Goal: Information Seeking & Learning: Find specific fact

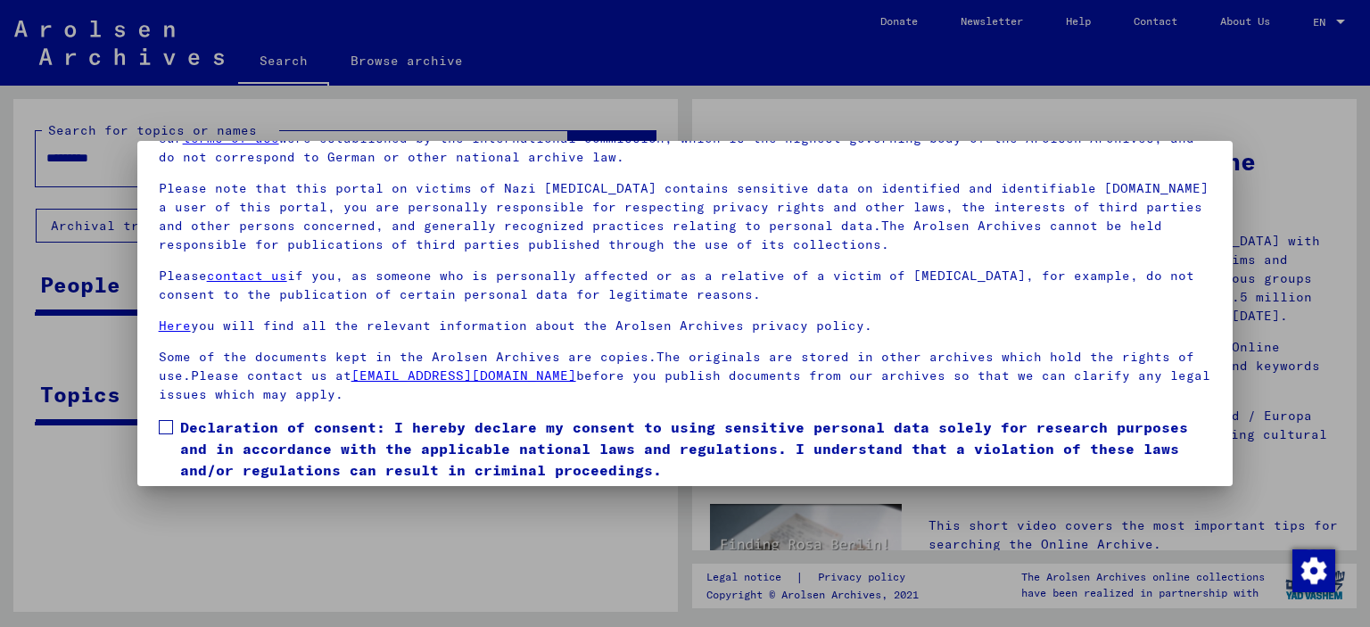
scroll to position [150, 0]
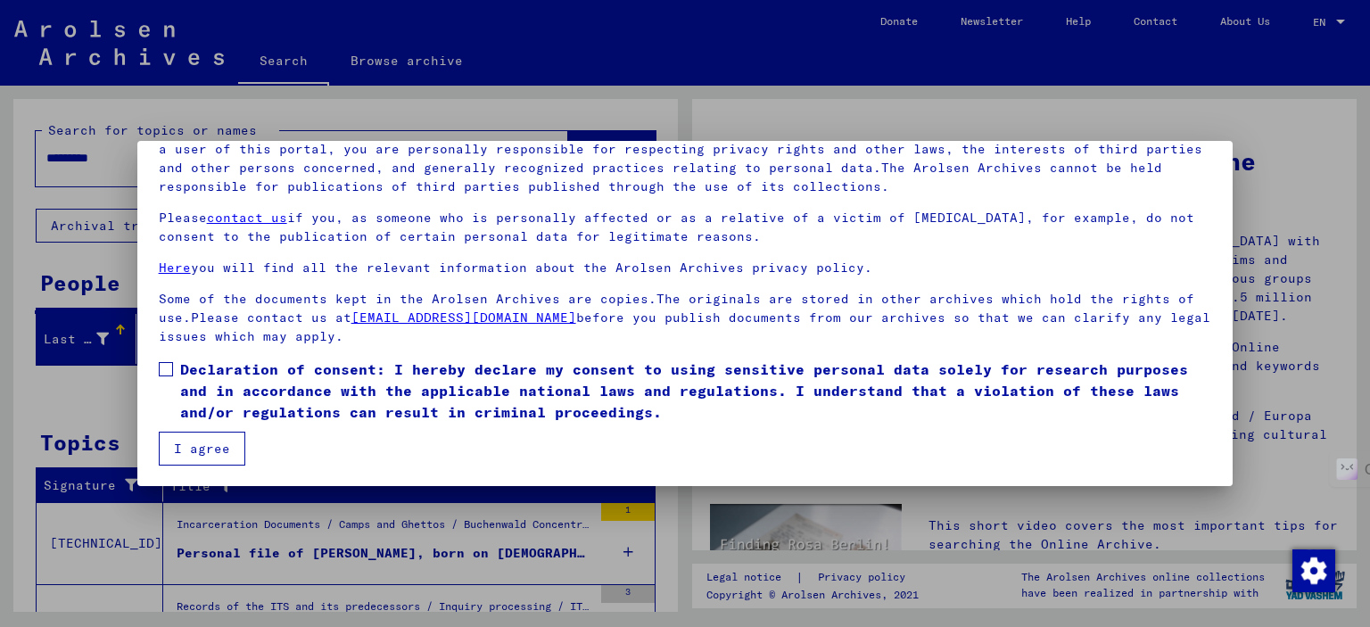
click at [164, 367] on span at bounding box center [166, 369] width 14 height 14
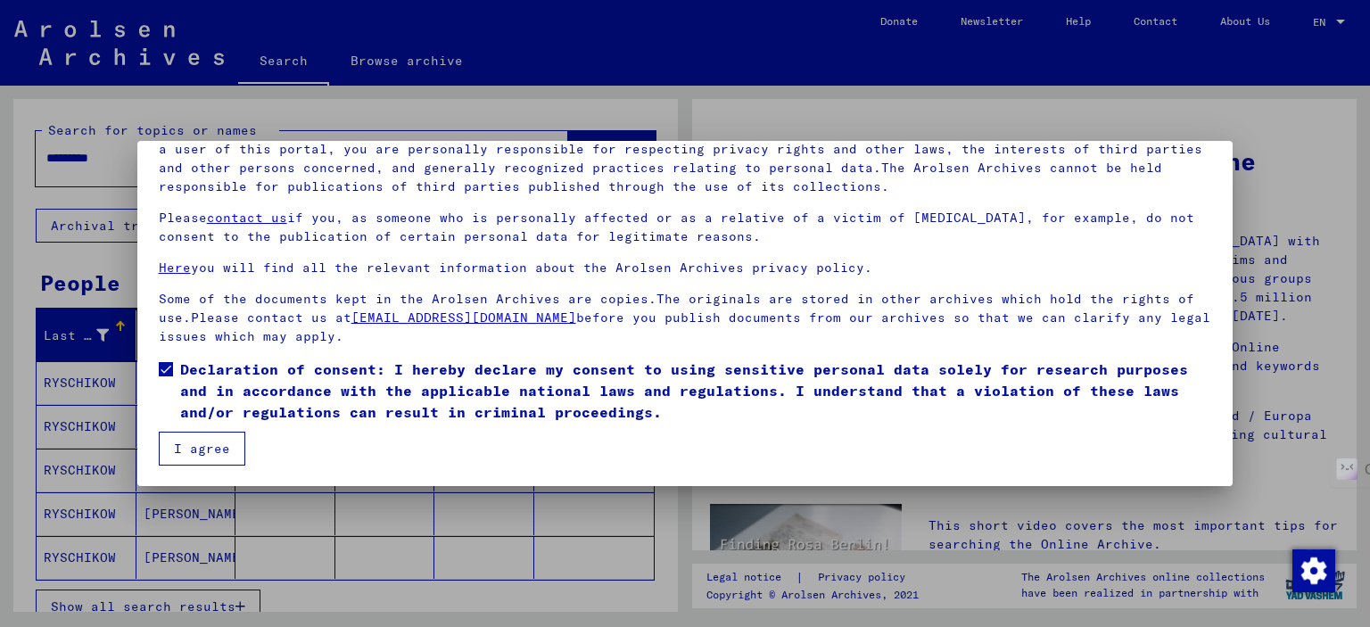
click at [201, 433] on button "I agree" at bounding box center [202, 449] width 87 height 34
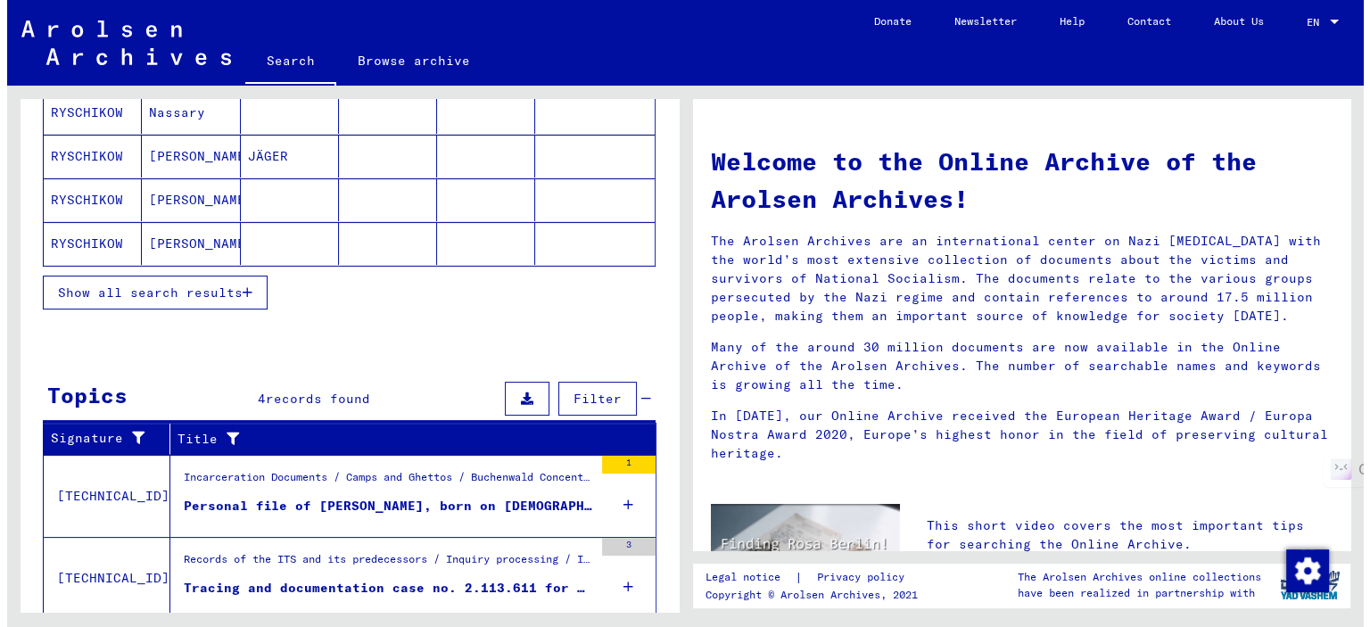
scroll to position [353, 0]
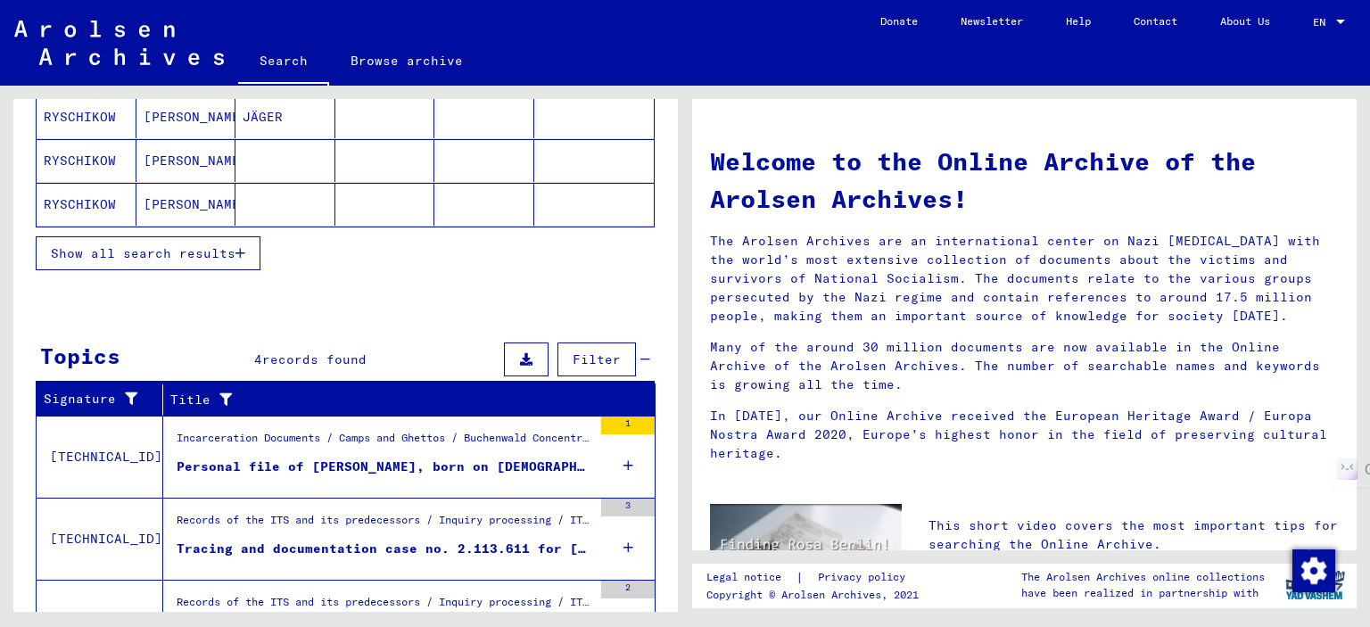
click at [211, 258] on button "Show all search results" at bounding box center [148, 253] width 225 height 34
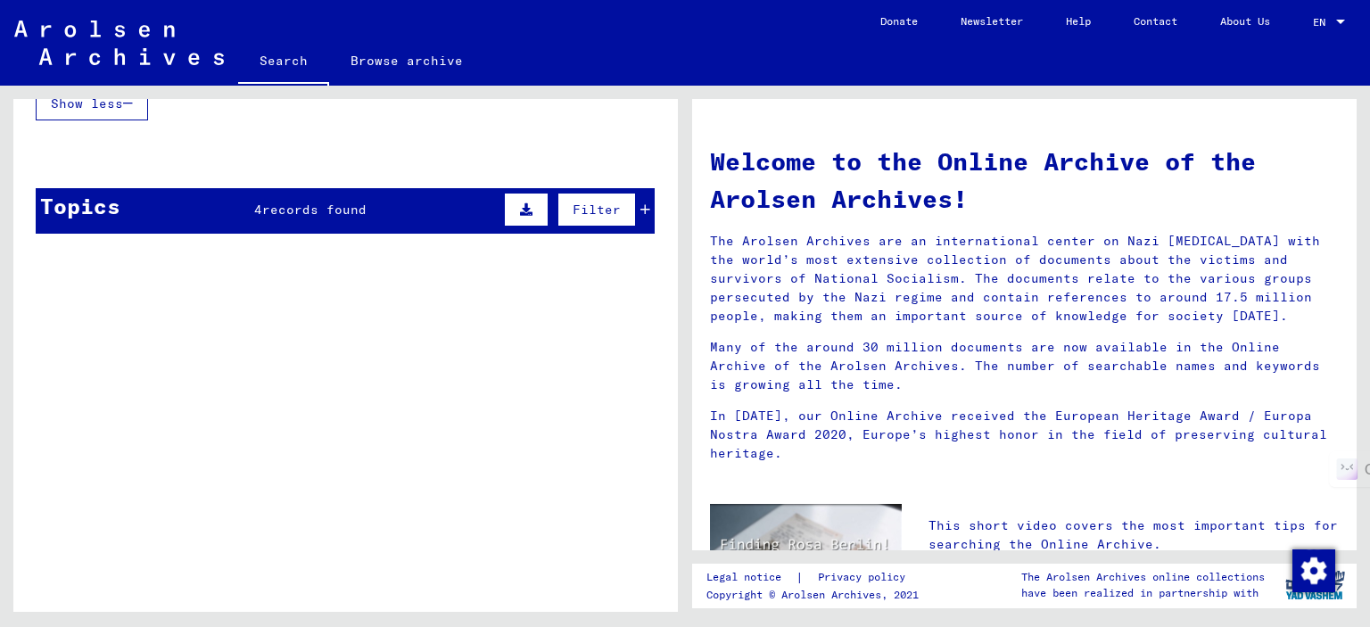
scroll to position [1178, 0]
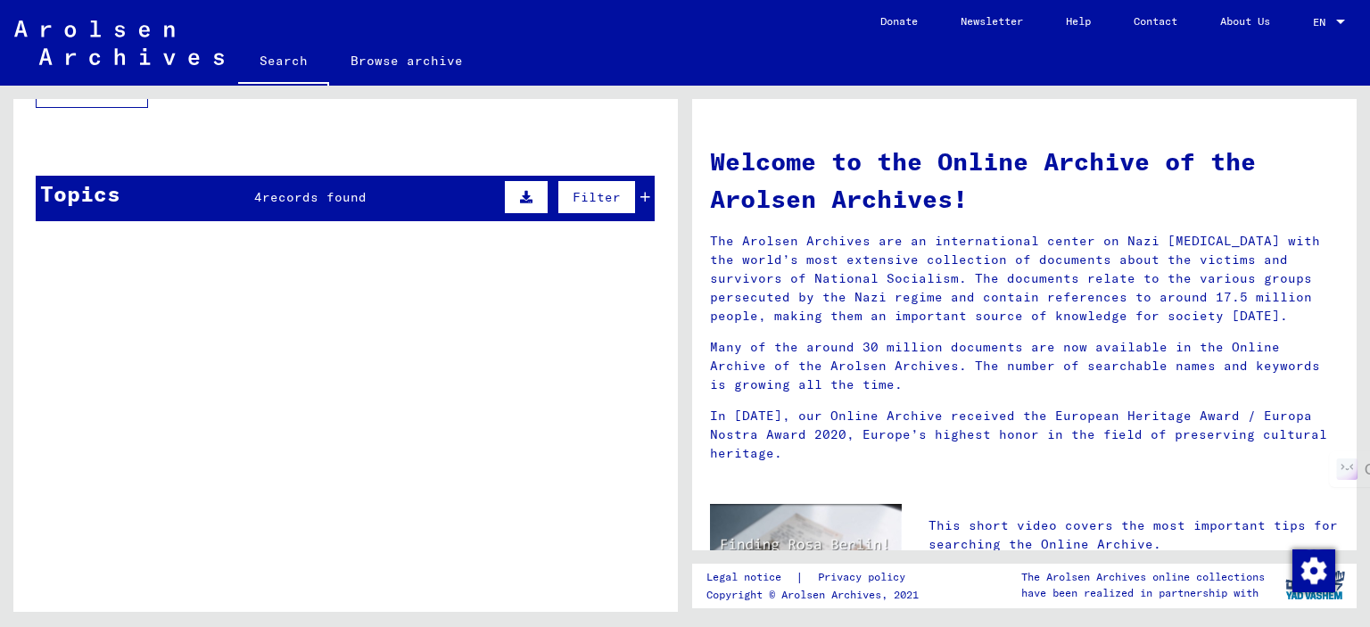
click at [286, 199] on div "4 records found" at bounding box center [310, 197] width 112 height 19
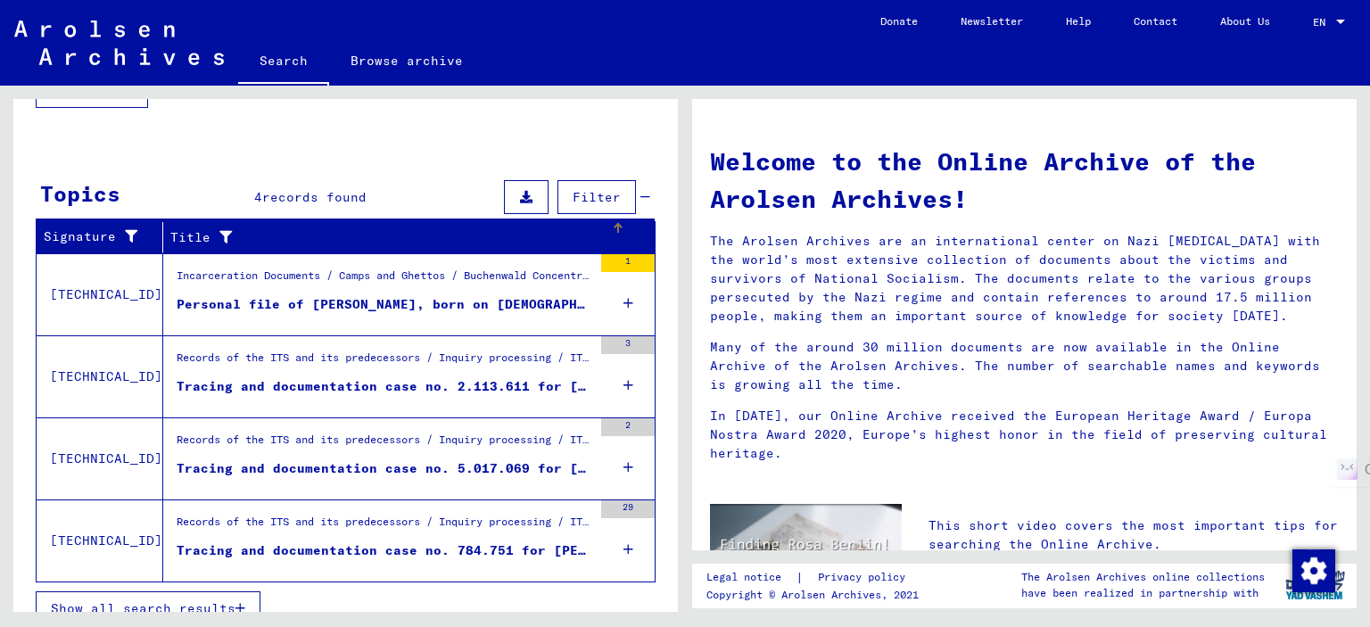
scroll to position [1192, 0]
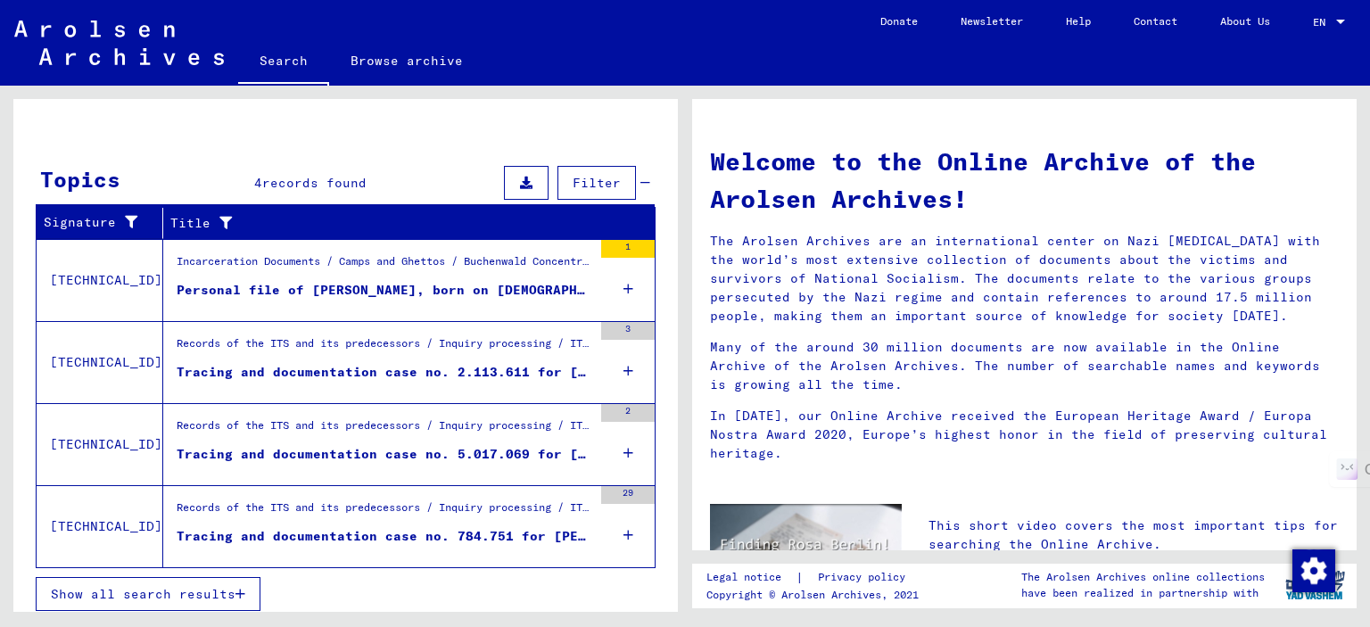
click at [425, 507] on div "Records of the ITS and its predecessors / Inquiry processing / ITS case files a…" at bounding box center [385, 512] width 416 height 25
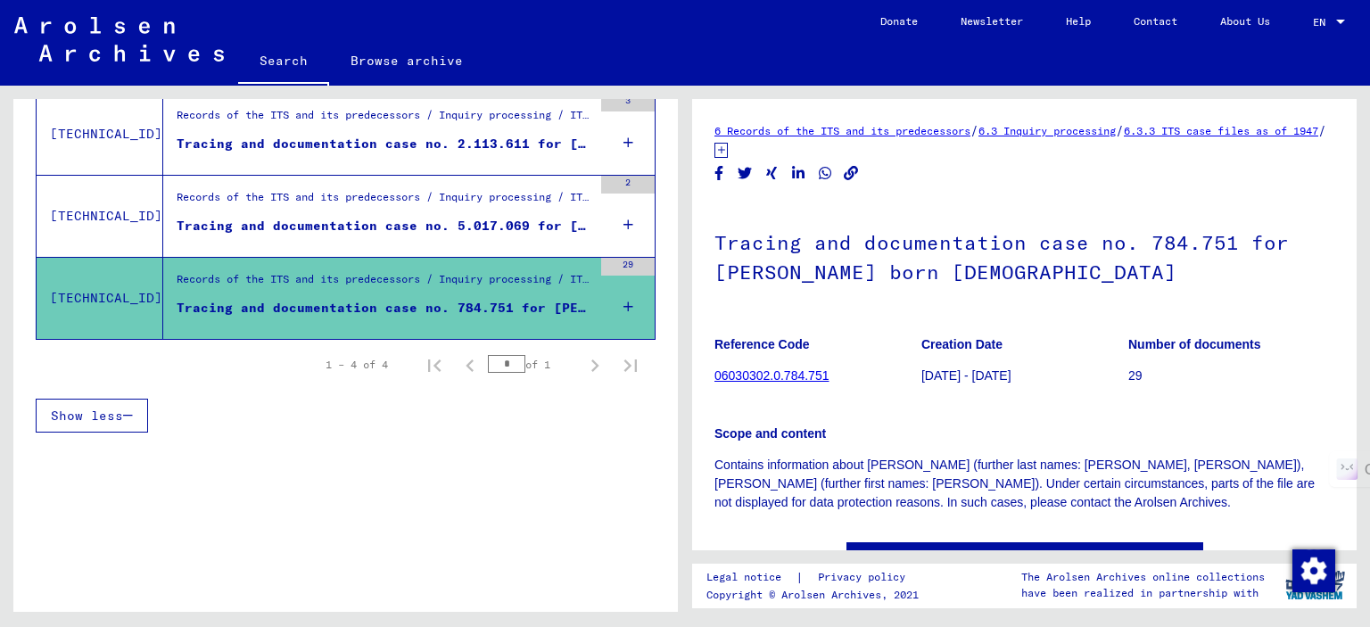
scroll to position [319, 0]
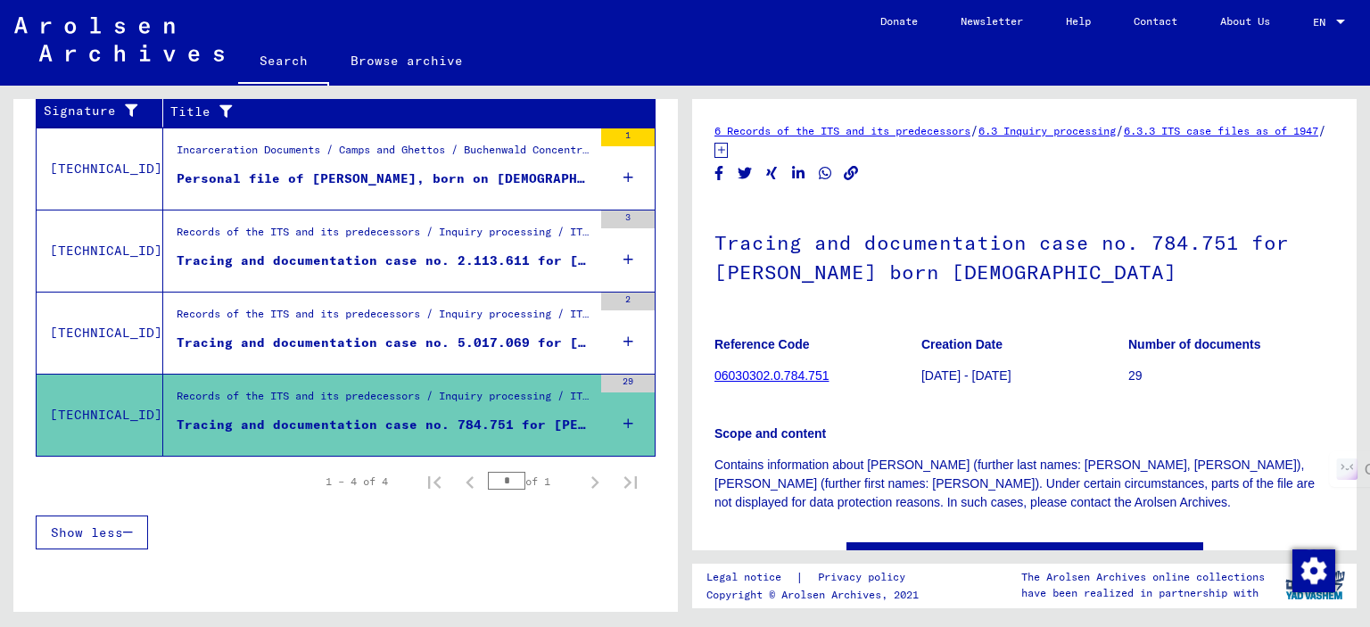
click at [278, 338] on div "Tracing and documentation case no. 5.017.069 for [GEOGRAPHIC_DATA][PERSON_NAME]…" at bounding box center [385, 343] width 416 height 19
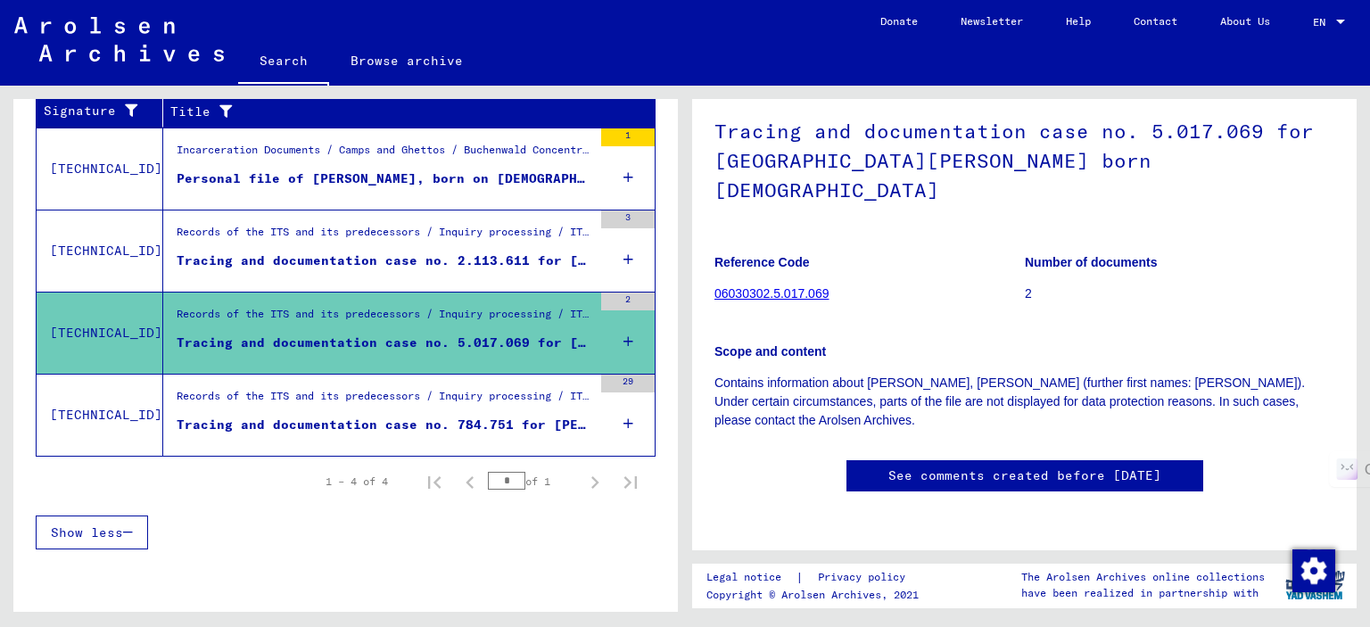
scroll to position [112, 0]
drag, startPoint x: 1161, startPoint y: 128, endPoint x: 1247, endPoint y: 122, distance: 86.7
click at [1247, 122] on h1 "Tracing and documentation case no. 5.017.069 for [GEOGRAPHIC_DATA][PERSON_NAME]…" at bounding box center [1025, 158] width 620 height 137
copy h1 "5.017.069"
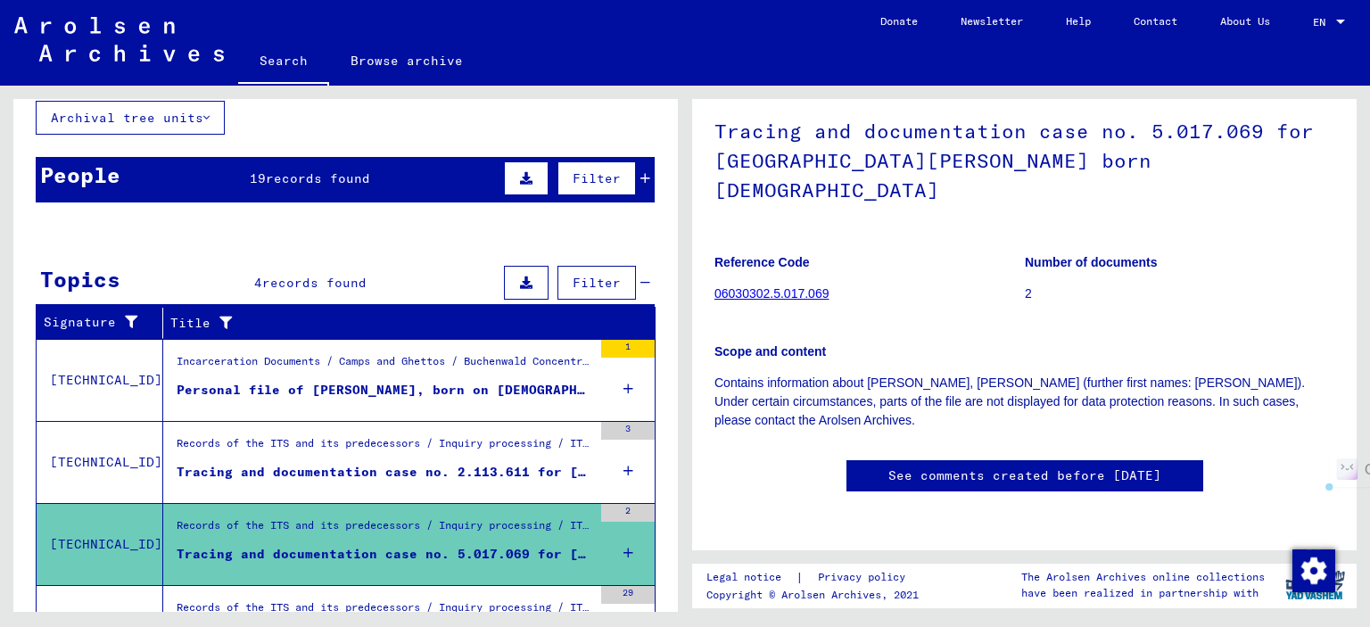
scroll to position [0, 0]
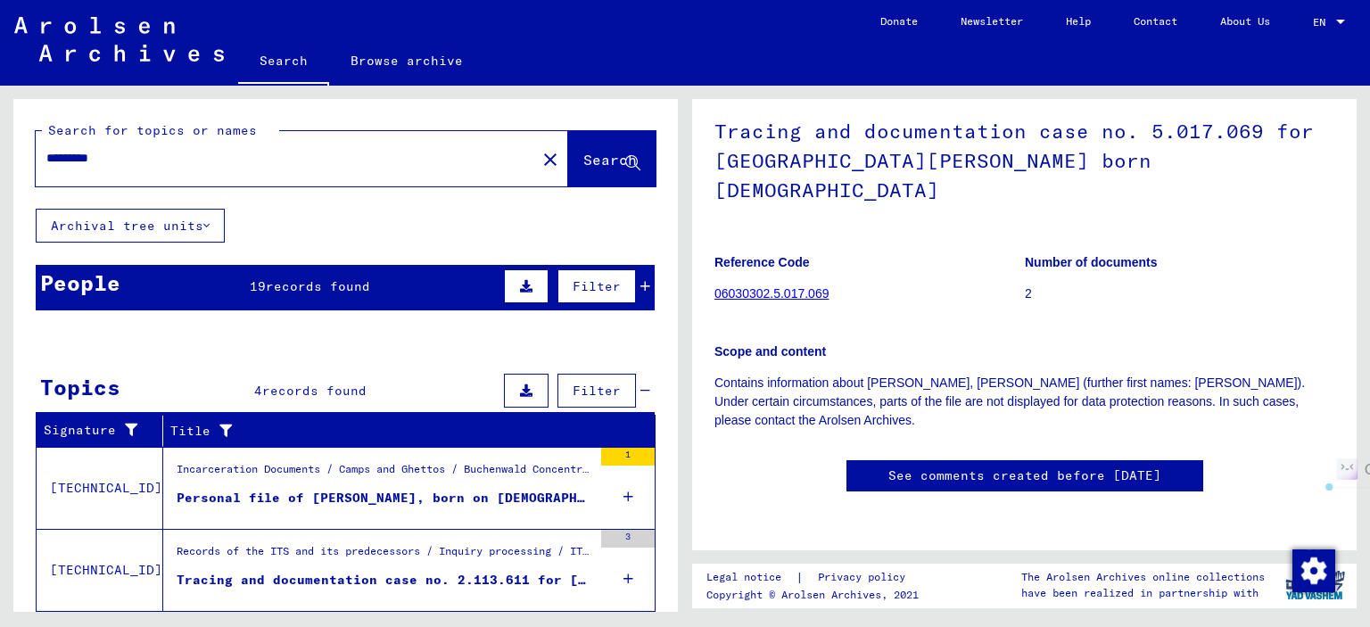
drag, startPoint x: 126, startPoint y: 163, endPoint x: 0, endPoint y: 159, distance: 125.9
click at [0, 159] on div "Search for topics or names ********* close Search Archival tree units People 19…" at bounding box center [342, 349] width 685 height 526
paste input "text"
type input "*********"
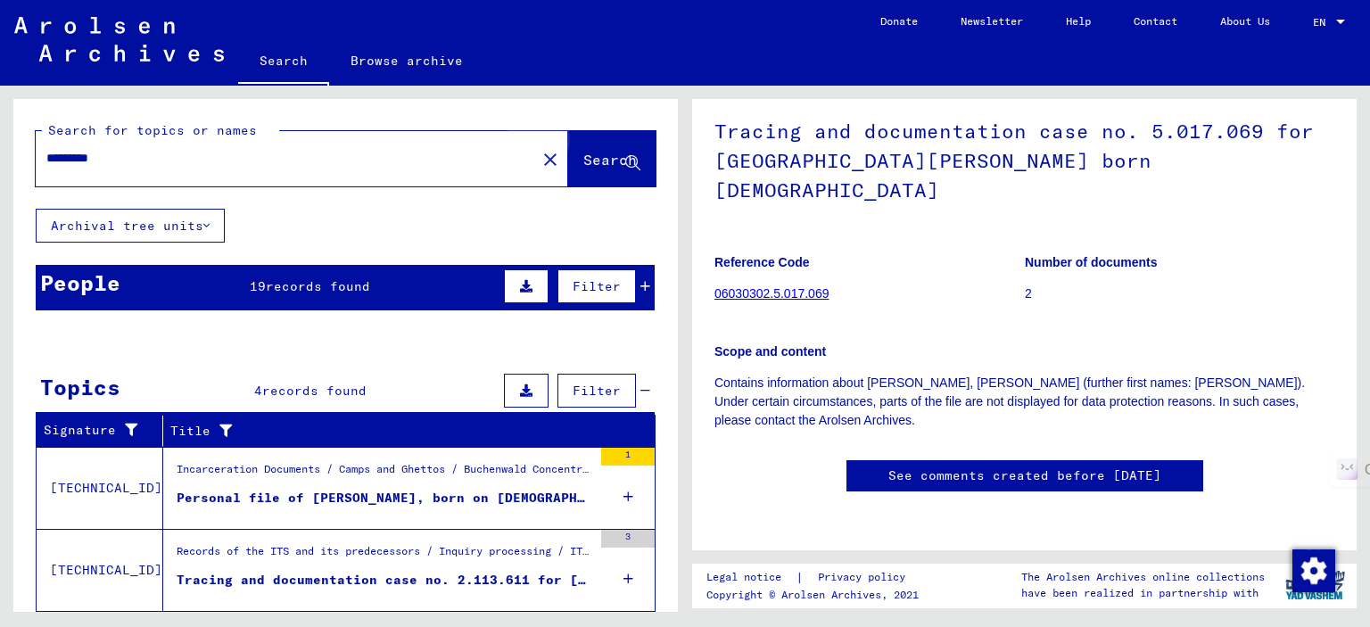
click at [597, 161] on span "Search" at bounding box center [610, 160] width 54 height 18
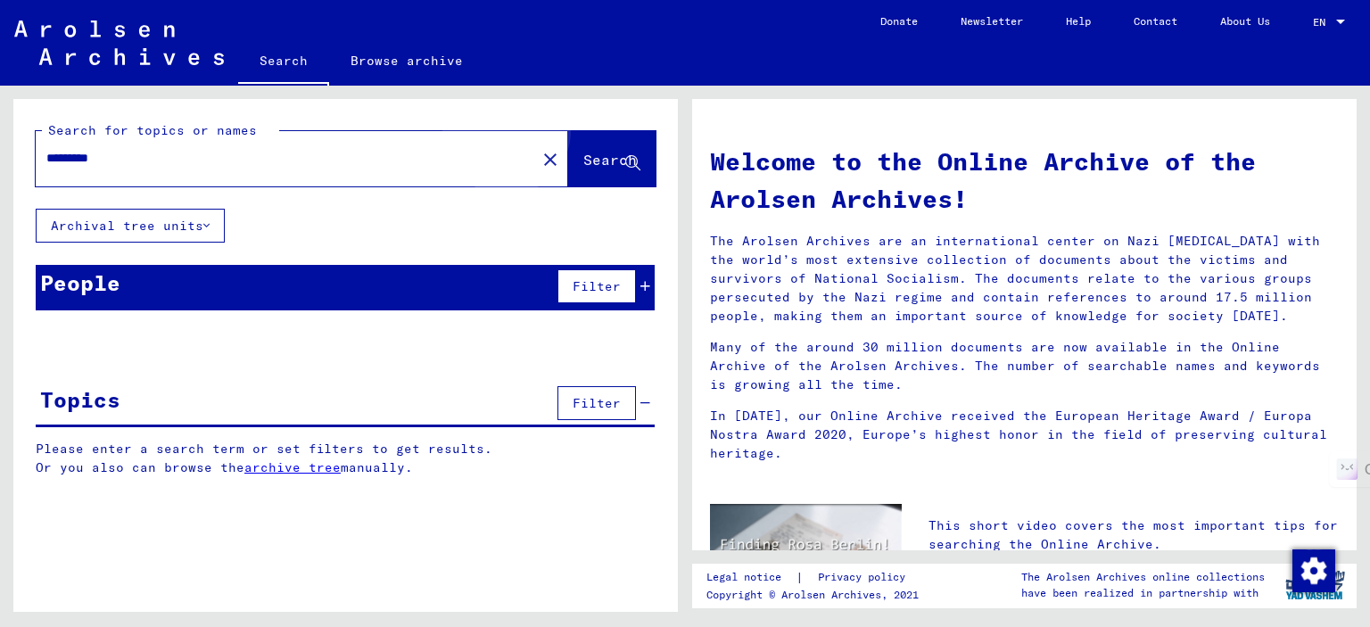
click at [583, 153] on span "Search" at bounding box center [610, 160] width 54 height 18
